Goal: Information Seeking & Learning: Learn about a topic

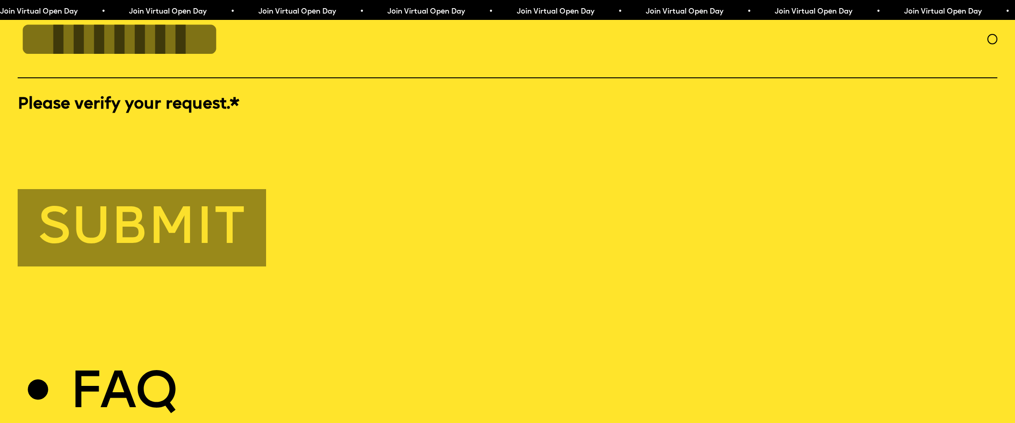
scroll to position [5347, 0]
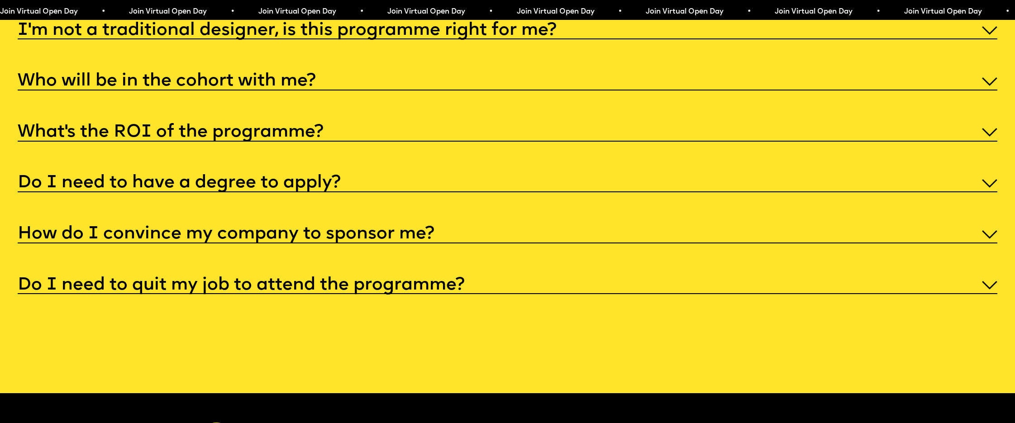
click at [314, 188] on h5 "Do I need to have a degree to apply?" at bounding box center [179, 183] width 323 height 9
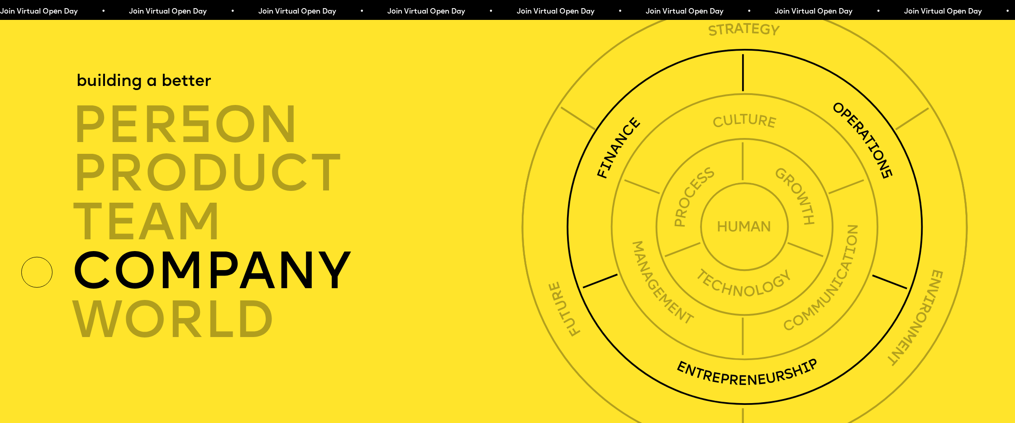
scroll to position [3574, 0]
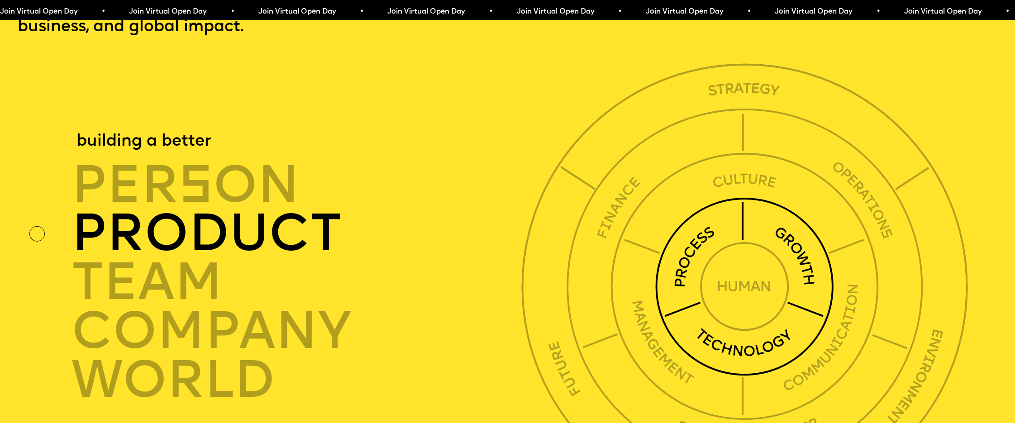
click at [205, 255] on div "product" at bounding box center [299, 234] width 457 height 49
click at [209, 254] on div "product" at bounding box center [299, 234] width 457 height 49
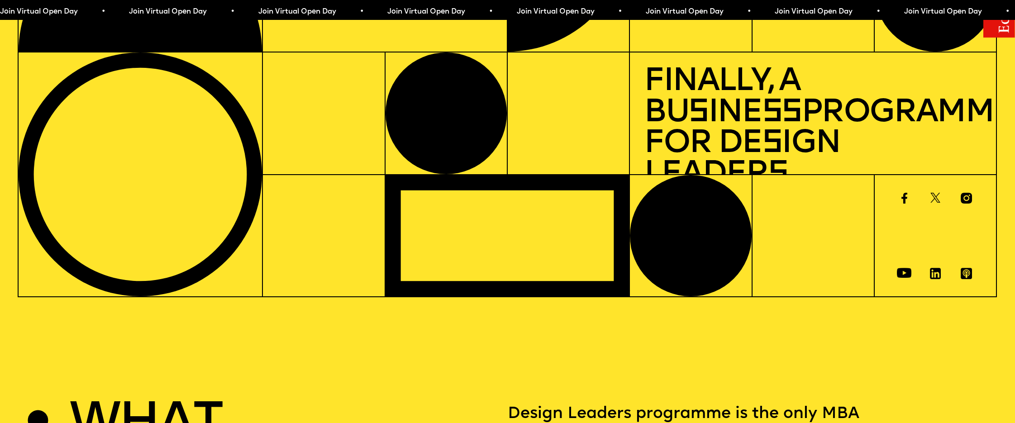
scroll to position [0, 0]
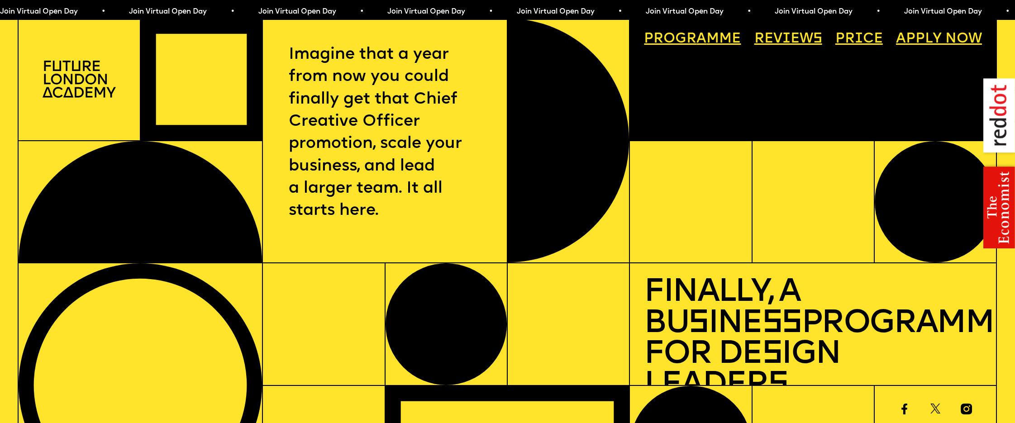
click at [741, 34] on link "Progr a mme" at bounding box center [692, 40] width 111 height 28
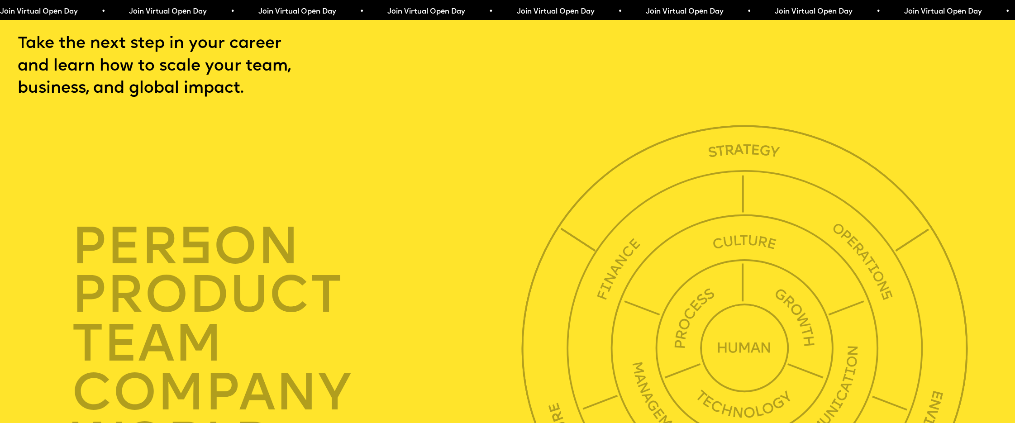
scroll to position [3516, 0]
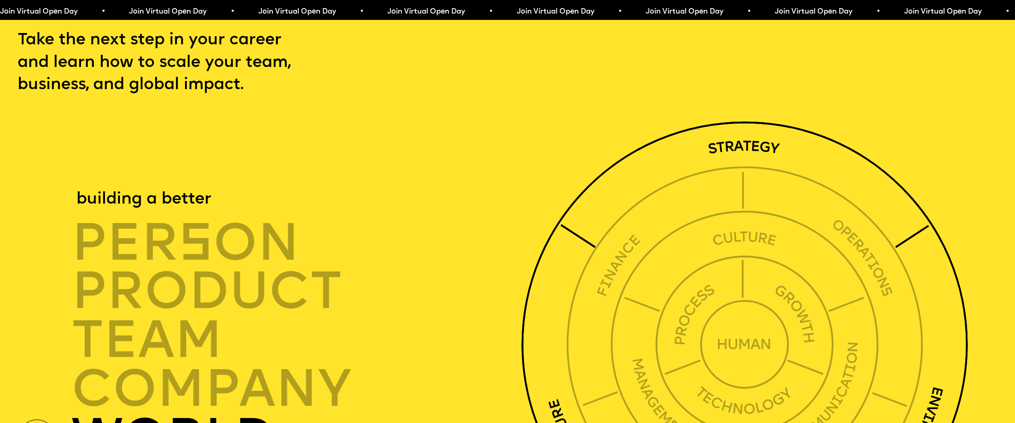
click at [736, 166] on img at bounding box center [744, 344] width 447 height 447
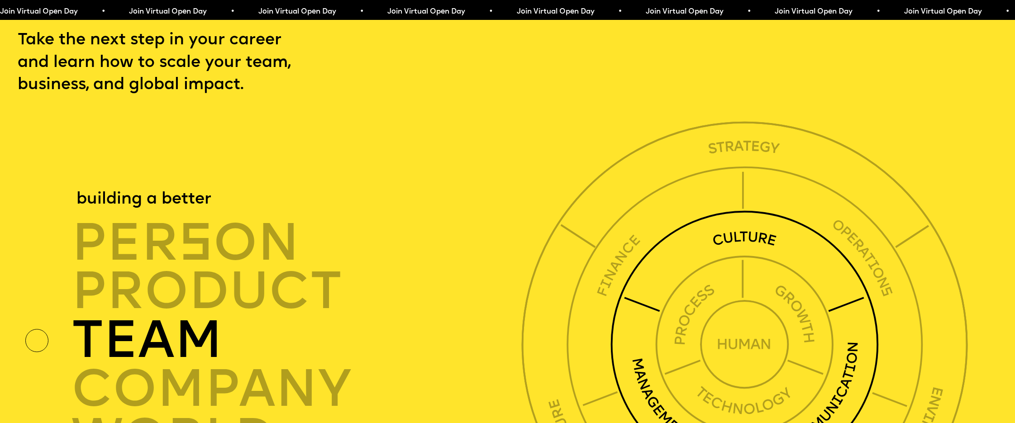
click at [735, 275] on img at bounding box center [744, 344] width 268 height 268
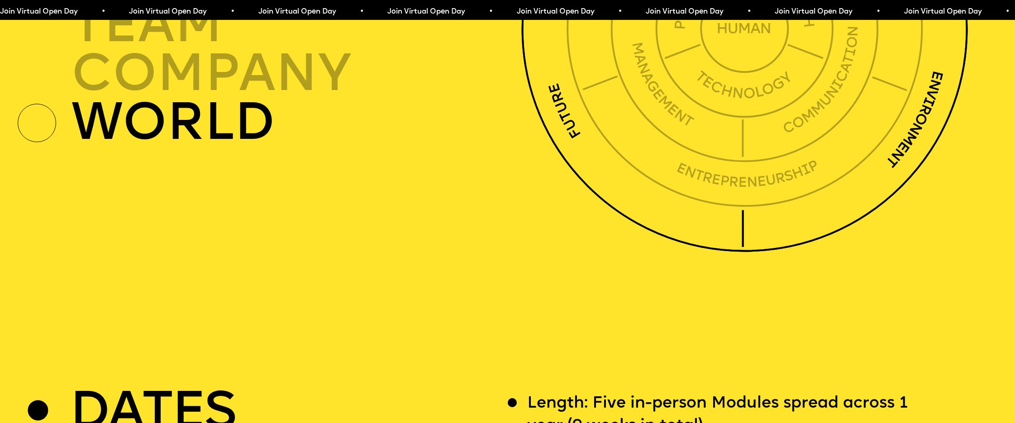
scroll to position [4024, 0]
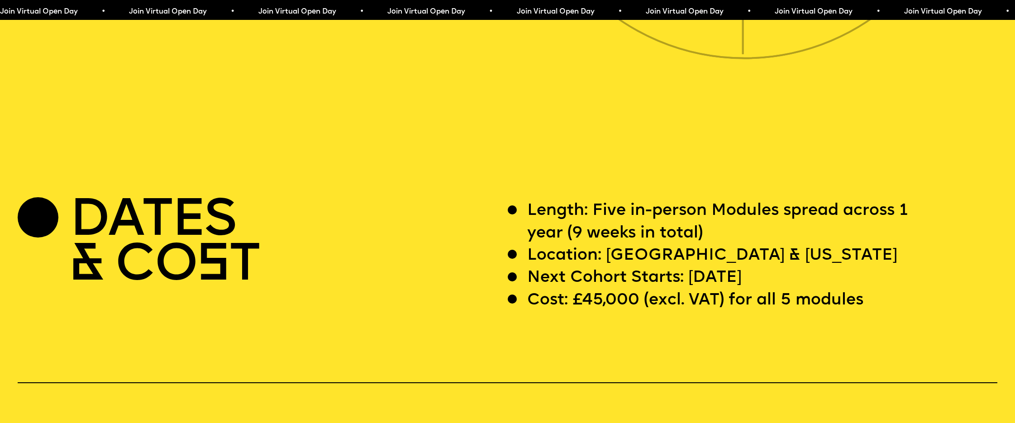
click at [732, 245] on p "Length: Five in-person Modules spread across 1 year (9 weeks in total)" at bounding box center [731, 222] width 409 height 45
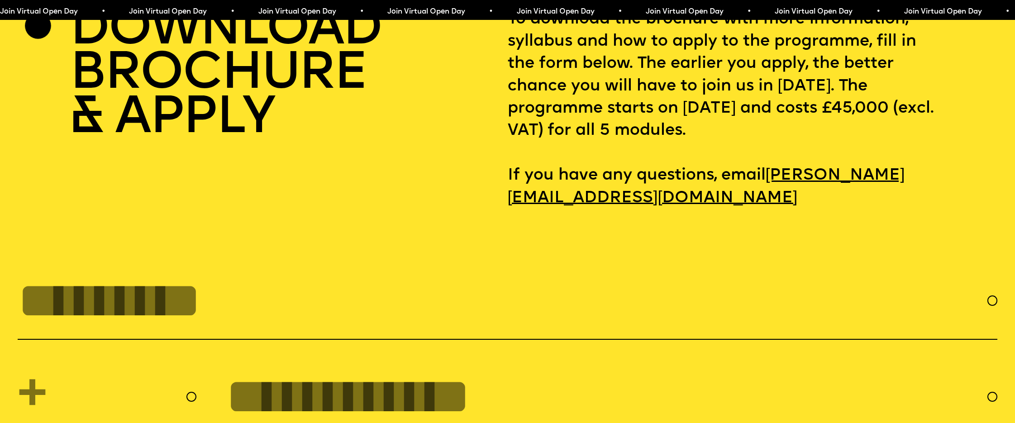
scroll to position [4473, 0]
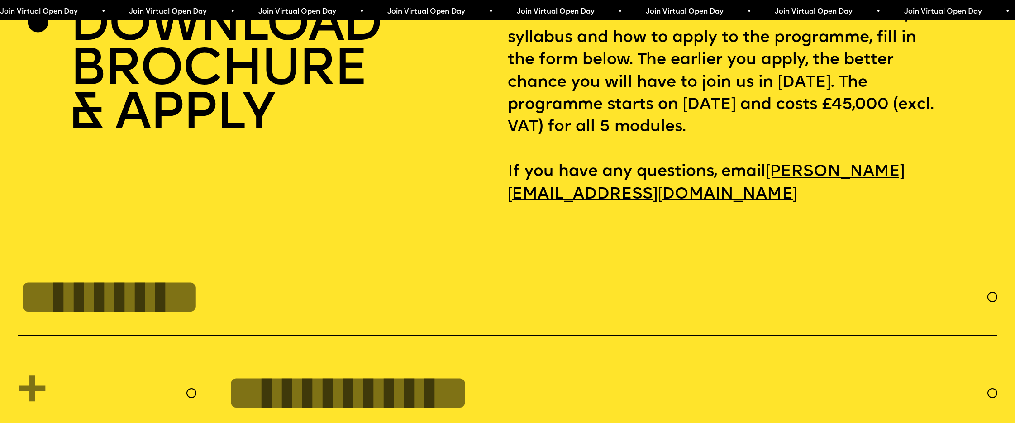
click at [628, 158] on p "To download the brochure with more information, syllabus and how to apply to th…" at bounding box center [753, 105] width 490 height 201
click at [324, 80] on h2 "DOWNLOAD BROCHURE & APPLY" at bounding box center [226, 71] width 312 height 133
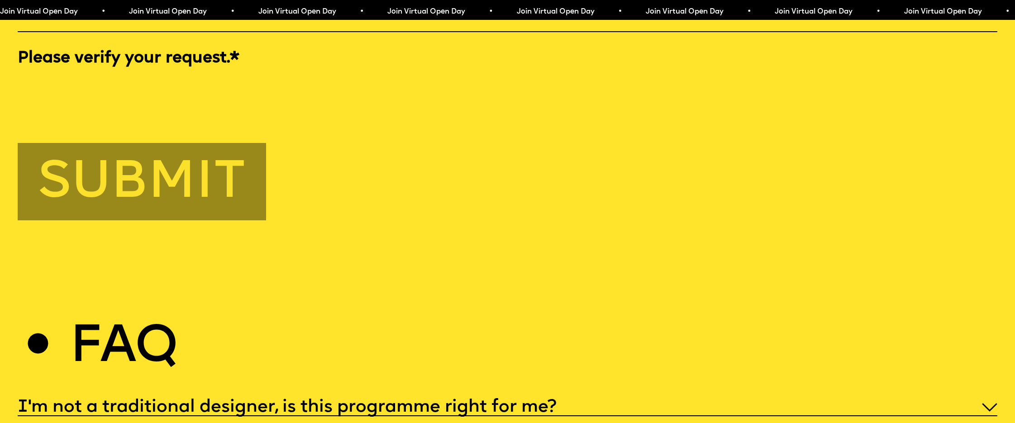
scroll to position [5175, 0]
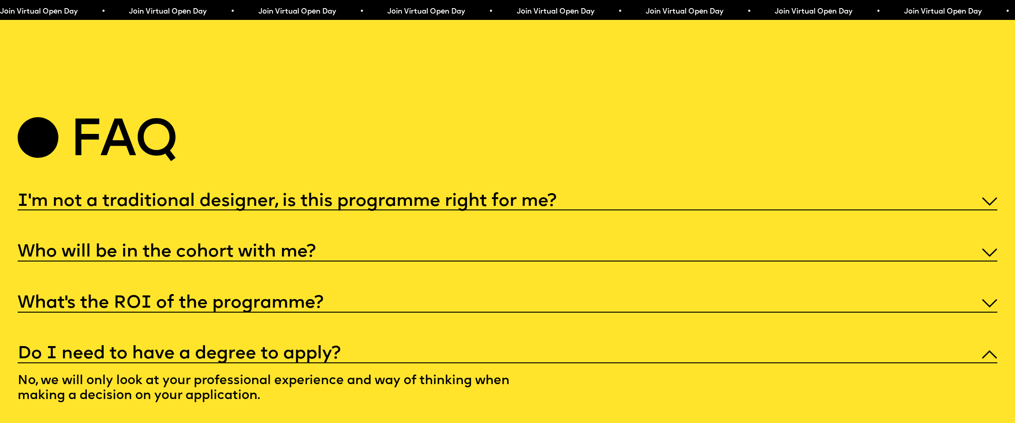
click at [568, 210] on div "I'm not a traditional designer, is this programme right for me?" at bounding box center [508, 200] width 980 height 20
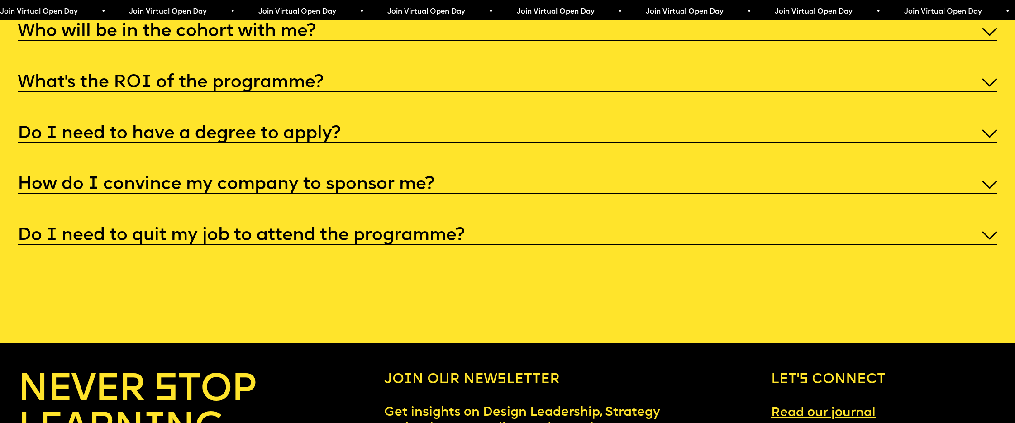
click at [568, 194] on div "How do I convince my company to sponsor me?" at bounding box center [508, 183] width 980 height 20
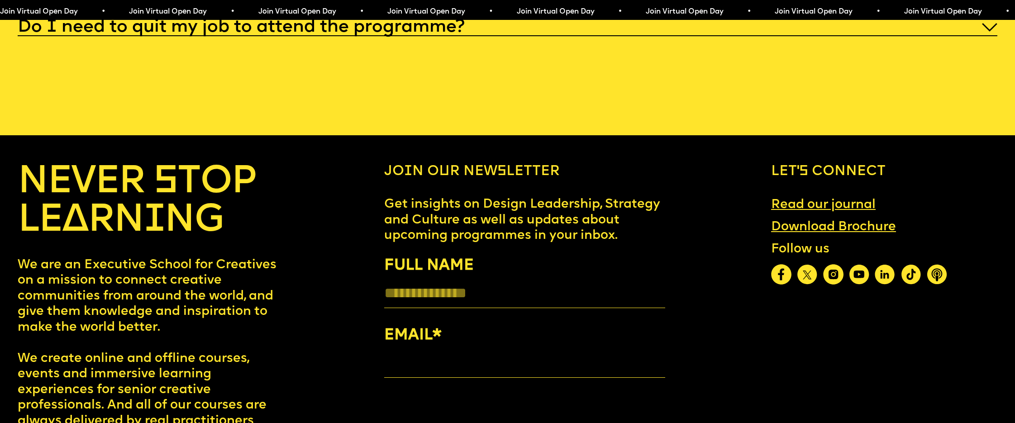
scroll to position [5494, 0]
